Goal: Navigation & Orientation: Find specific page/section

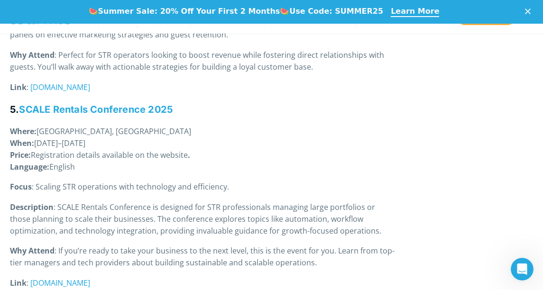
scroll to position [1516, 0]
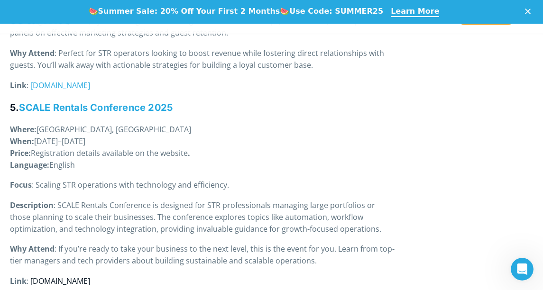
click at [66, 276] on span "[DOMAIN_NAME]" at bounding box center [60, 281] width 60 height 10
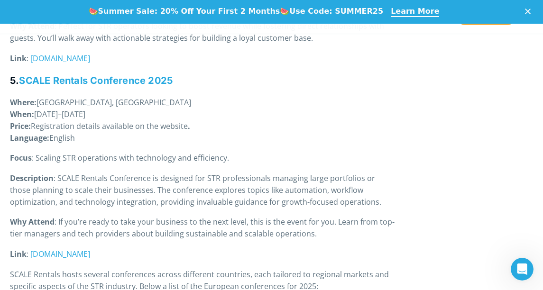
scroll to position [1704, 0]
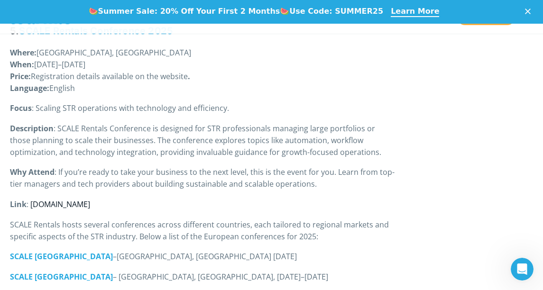
click at [81, 199] on span "[DOMAIN_NAME]" at bounding box center [60, 204] width 60 height 10
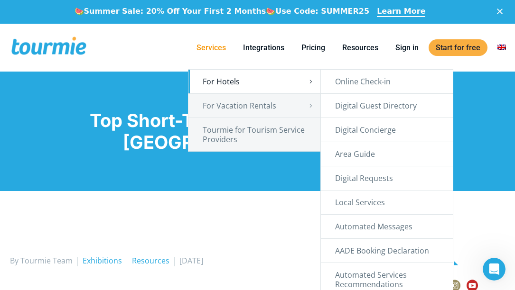
click at [262, 80] on link "For Hotels" at bounding box center [254, 82] width 132 height 24
click at [226, 80] on link "For Hotels" at bounding box center [254, 82] width 132 height 24
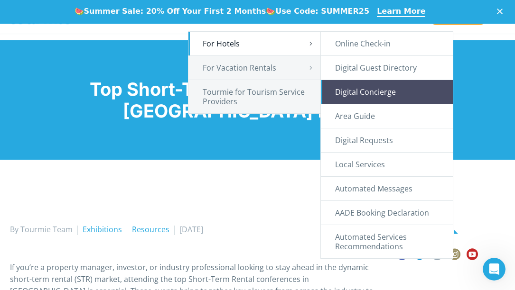
scroll to position [11, 0]
